Goal: Use online tool/utility: Utilize a website feature to perform a specific function

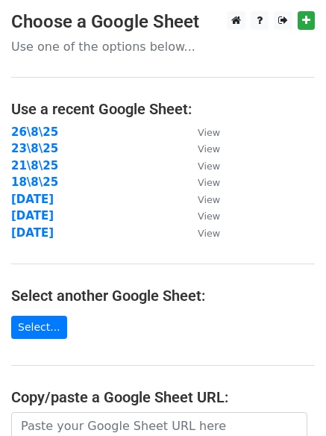
scroll to position [259, 0]
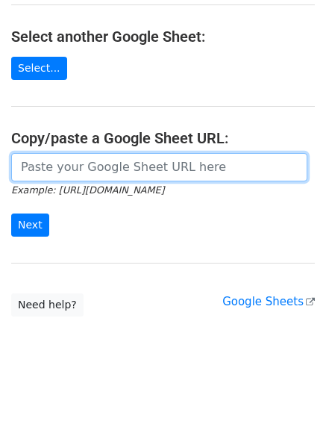
drag, startPoint x: 116, startPoint y: 163, endPoint x: 81, endPoint y: 190, distance: 44.6
click at [116, 163] on input "url" at bounding box center [159, 167] width 296 height 28
paste input "https://docs.google.com/spreadsheets/d/101VmgqIeJzzasH8vn5Jkv9aK7tzYa6TY4Ux8SuE…"
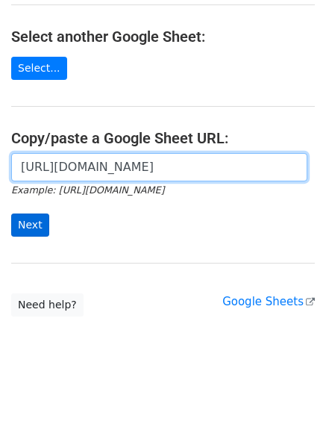
scroll to position [0, 307]
type input "https://docs.google.com/spreadsheets/d/101VmgqIeJzzasH8vn5Jkv9aK7tzYa6TY4Ux8SuE…"
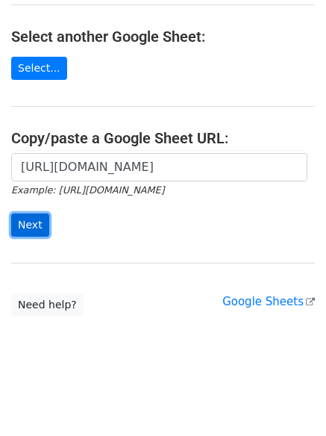
click at [43, 213] on input "Next" at bounding box center [30, 224] width 38 height 23
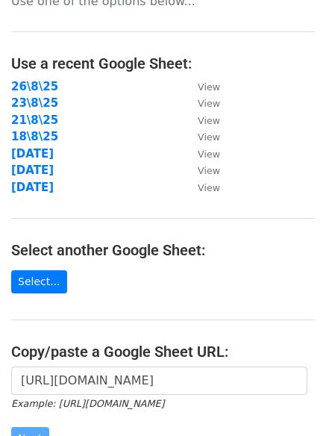
scroll to position [10, 0]
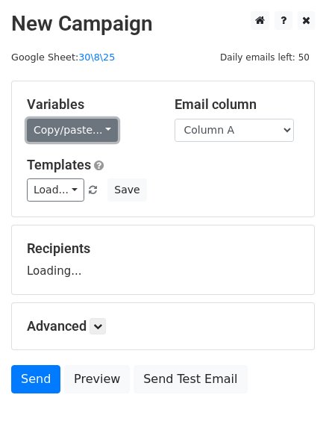
click at [101, 130] on link "Copy/paste..." at bounding box center [72, 130] width 91 height 23
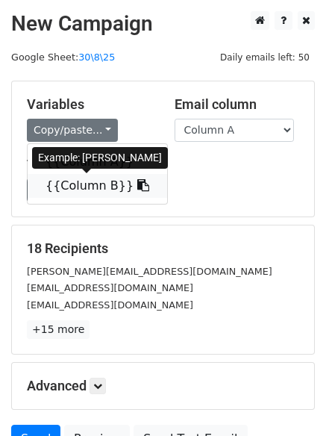
click at [94, 189] on link "{{Column B}}" at bounding box center [98, 186] width 140 height 24
